Goal: Task Accomplishment & Management: Complete application form

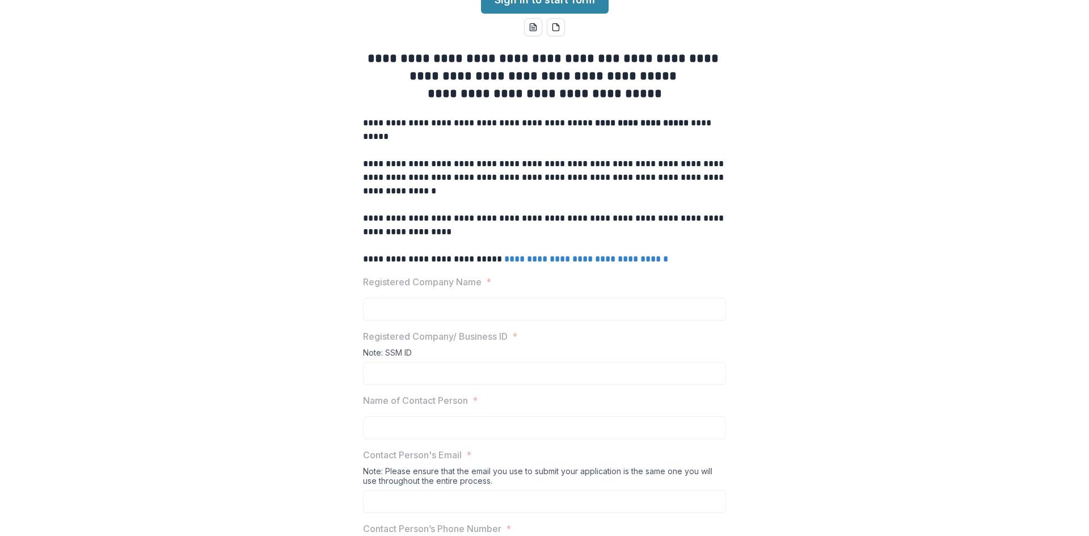
scroll to position [57, 0]
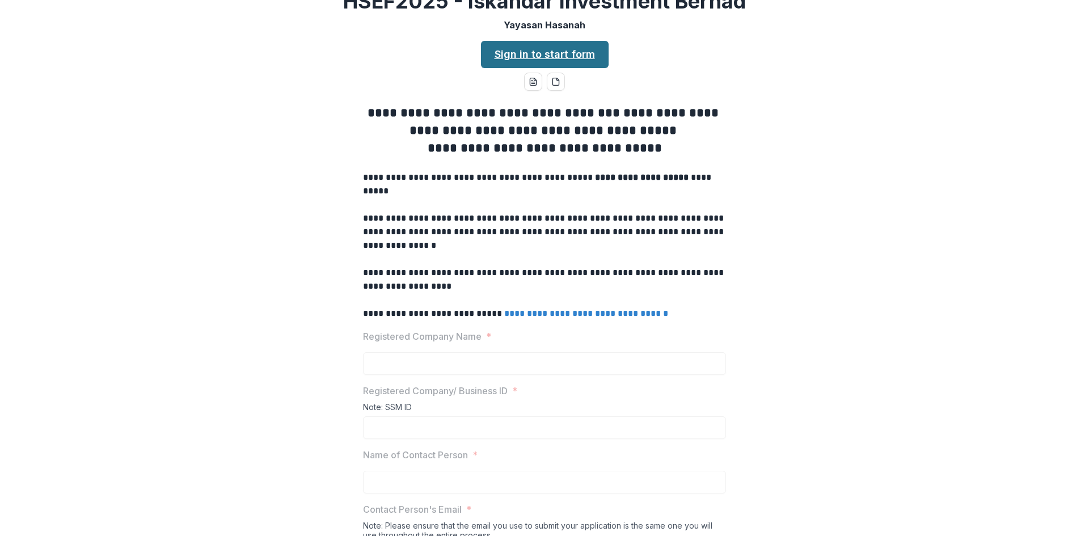
click at [578, 68] on link "Sign in to start form" at bounding box center [545, 54] width 128 height 27
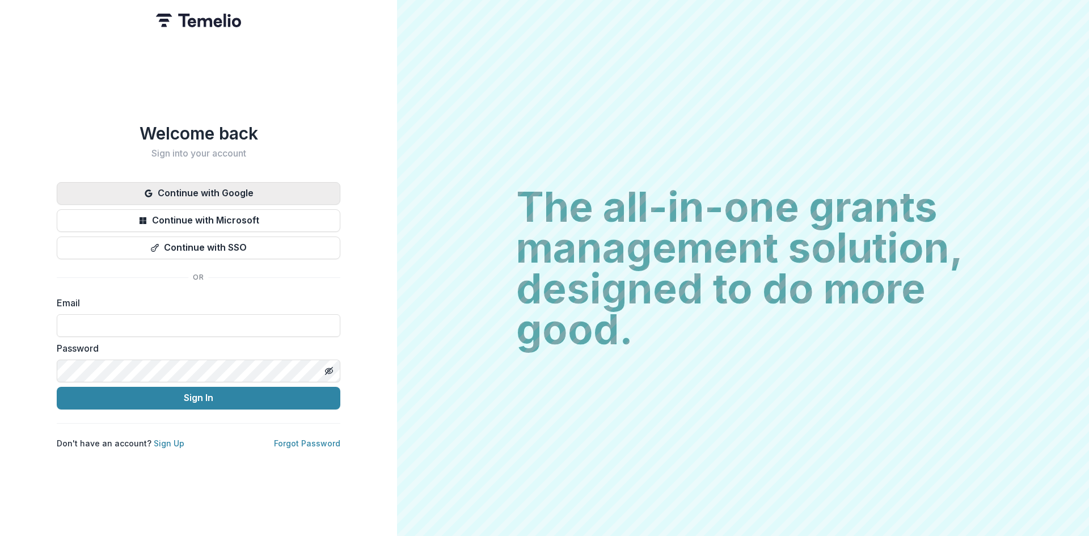
click at [251, 188] on button "Continue with Google" at bounding box center [199, 193] width 284 height 23
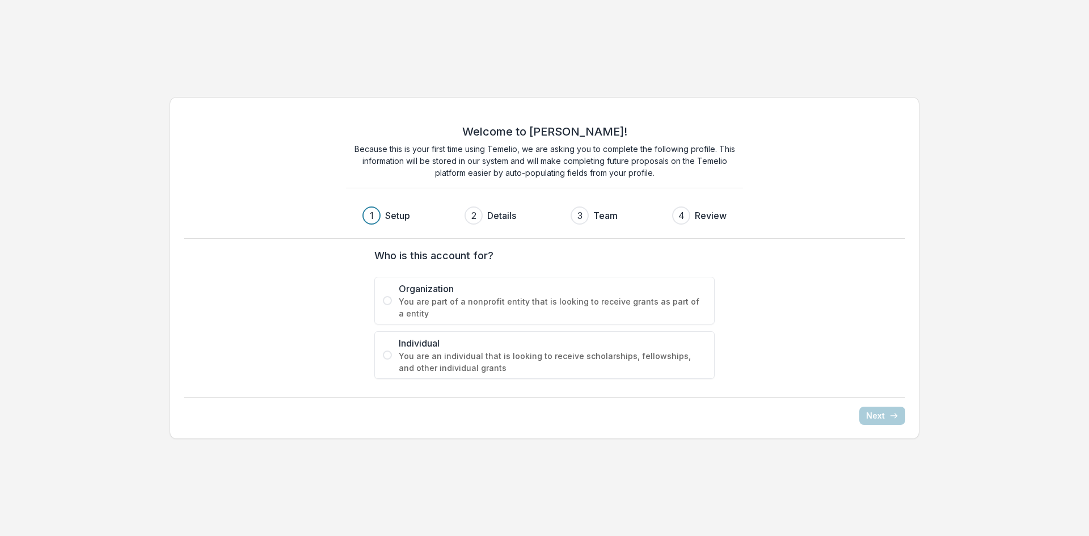
click at [445, 309] on span "You are part of a nonprofit entity that is looking to receive grants as part of…" at bounding box center [552, 307] width 307 height 24
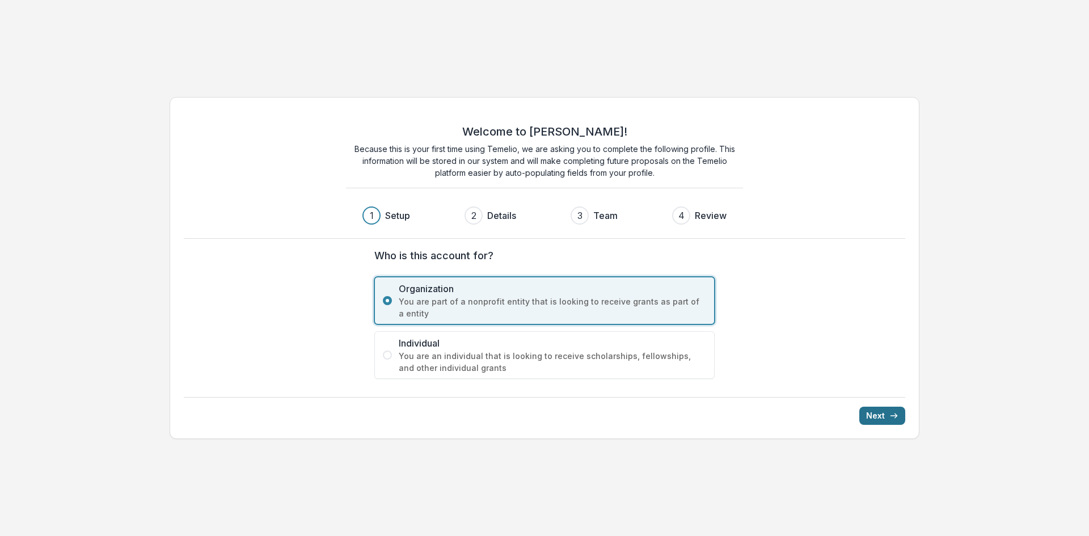
click at [888, 421] on button "Next" at bounding box center [882, 416] width 46 height 18
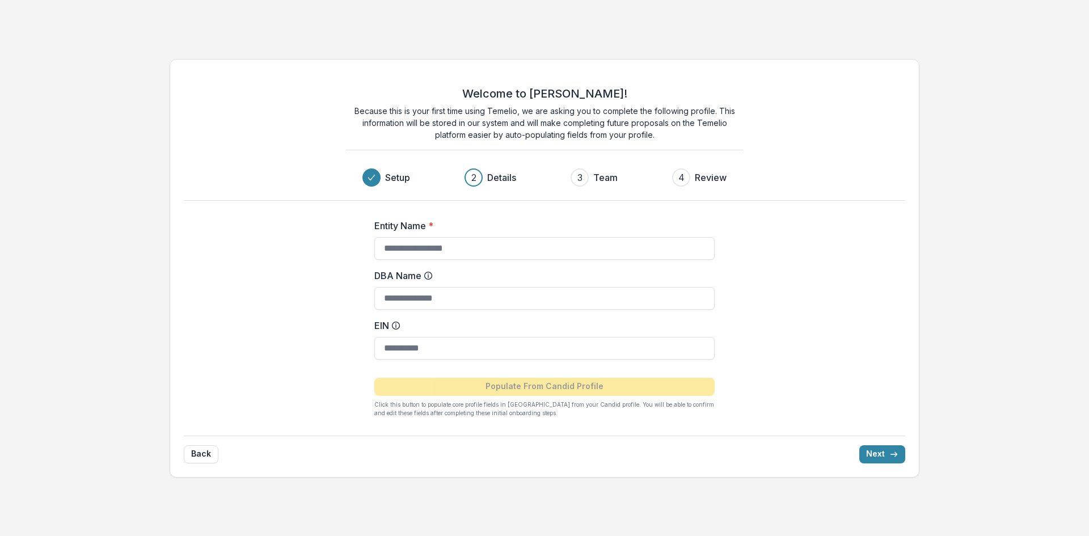
click at [479, 180] on div "2" at bounding box center [473, 177] width 18 height 18
click at [453, 304] on input "DBA Name" at bounding box center [544, 298] width 340 height 23
click at [453, 249] on input "Entity Name *" at bounding box center [544, 248] width 340 height 23
click at [455, 299] on input "DBA Name" at bounding box center [544, 298] width 340 height 23
click at [451, 251] on input "Entity Name *" at bounding box center [544, 248] width 340 height 23
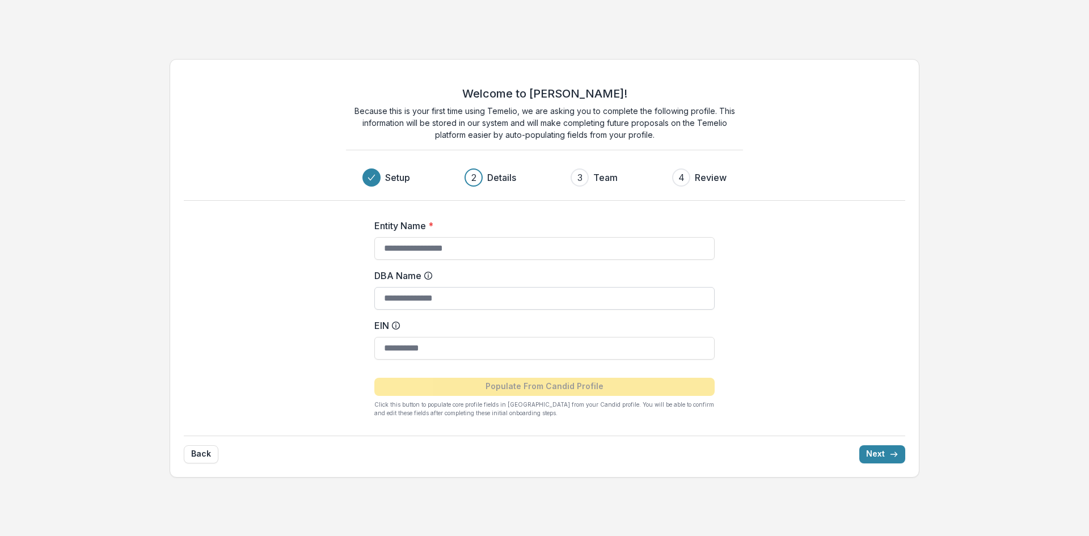
click at [467, 306] on input "DBA Name" at bounding box center [544, 298] width 340 height 23
click at [396, 326] on line at bounding box center [396, 326] width 0 height 2
click at [396, 337] on input "EIN" at bounding box center [544, 348] width 340 height 23
click at [394, 324] on icon at bounding box center [395, 325] width 9 height 9
click at [394, 337] on input "EIN" at bounding box center [544, 348] width 340 height 23
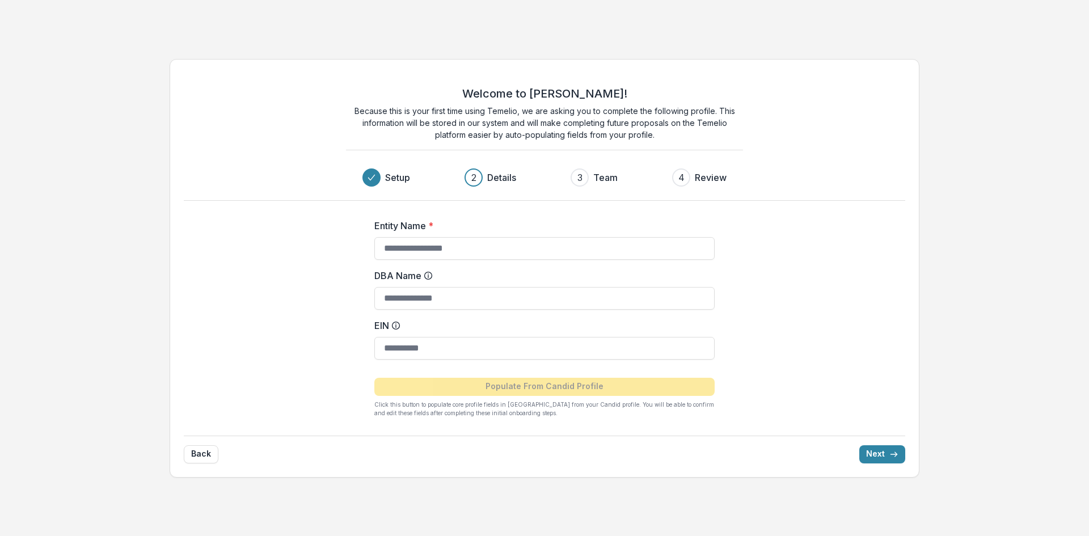
click at [427, 277] on icon at bounding box center [428, 275] width 9 height 9
click at [427, 287] on input "DBA Name" at bounding box center [544, 298] width 340 height 23
click at [427, 276] on icon at bounding box center [428, 275] width 9 height 9
click at [427, 287] on input "DBA Name" at bounding box center [544, 298] width 340 height 23
click at [404, 277] on label "DBA Name" at bounding box center [540, 276] width 333 height 14
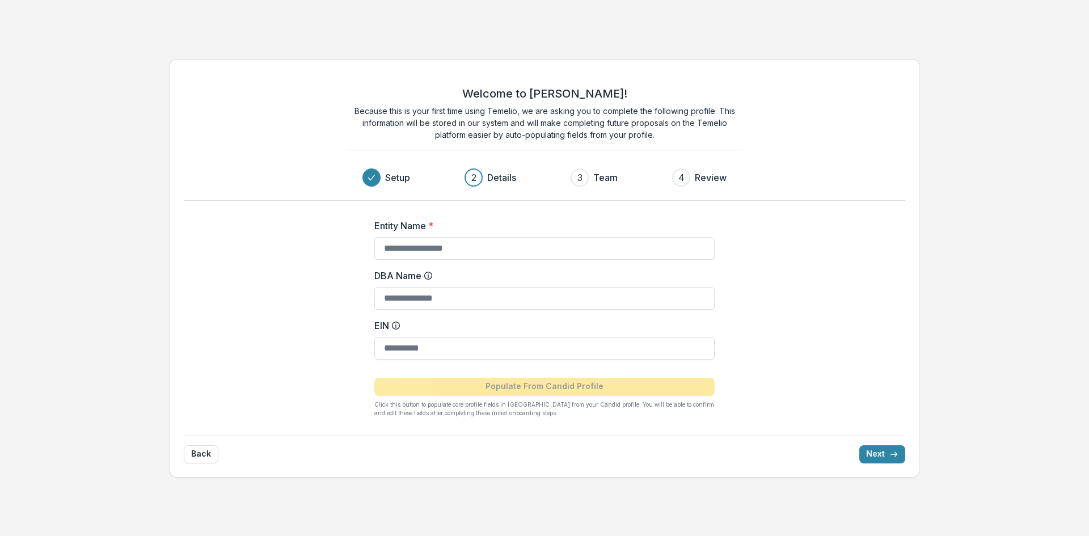
click at [404, 287] on input "DBA Name" at bounding box center [544, 298] width 340 height 23
click at [361, 272] on div "Entity Name * DBA Name EIN Populate From Candid Profile Click this button to po…" at bounding box center [545, 314] width 454 height 226
